Goal: Navigation & Orientation: Find specific page/section

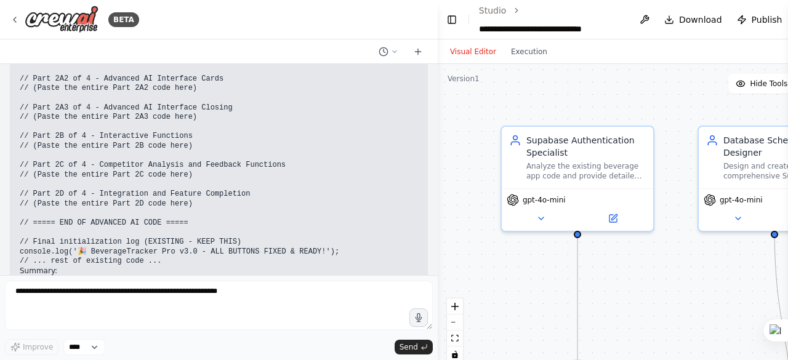
click at [7, 78] on div "Hello! I'm the CrewAI assistant. What kind of automation do you want to build? …" at bounding box center [219, 169] width 438 height 211
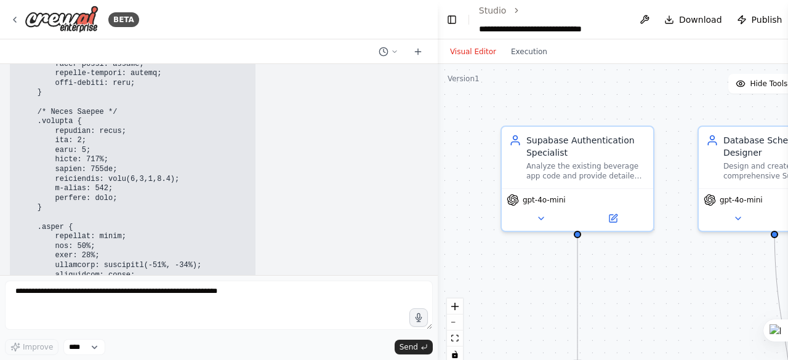
scroll to position [39515, 0]
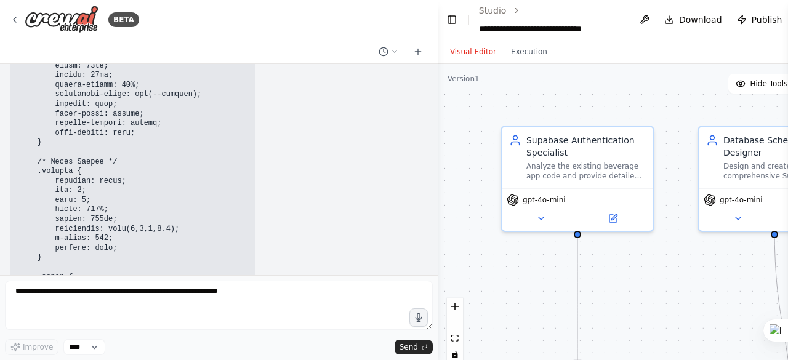
click at [433, 274] on div at bounding box center [435, 180] width 5 height 360
click at [433, 270] on div "BETA Hello! I'm the CrewAI assistant. What kind of automation do you want to bu…" at bounding box center [394, 180] width 788 height 360
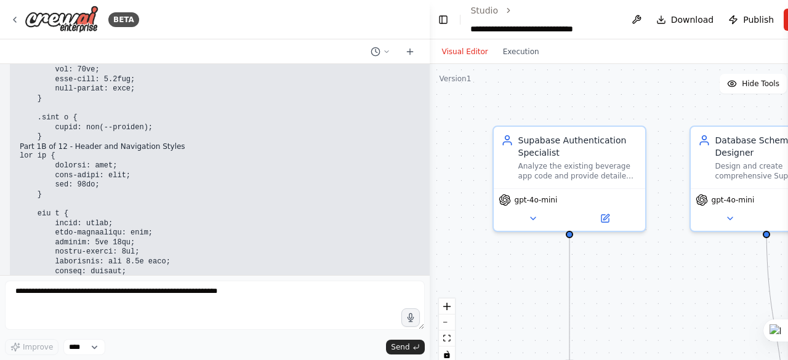
scroll to position [38338, 0]
